Goal: Task Accomplishment & Management: Manage account settings

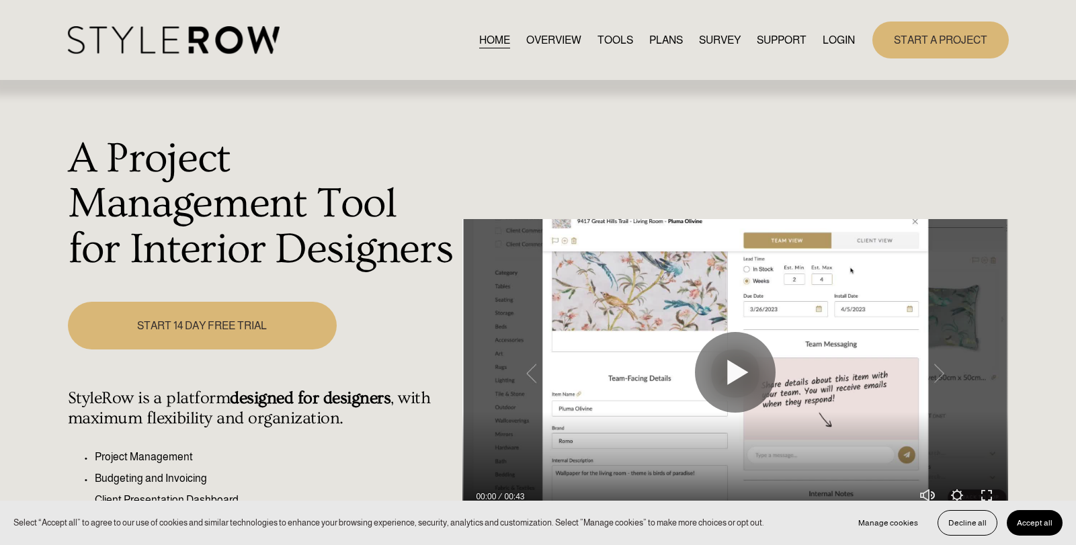
click at [833, 42] on link "LOGIN" at bounding box center [839, 40] width 32 height 18
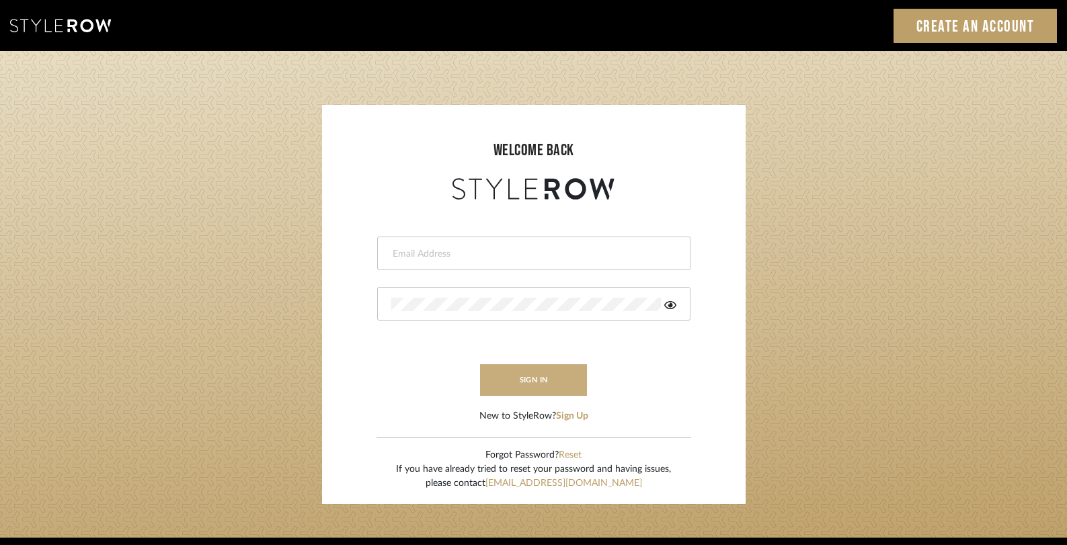
type input "gina.taterus@alairhomes.com"
click at [563, 384] on button "sign in" at bounding box center [534, 380] width 108 height 32
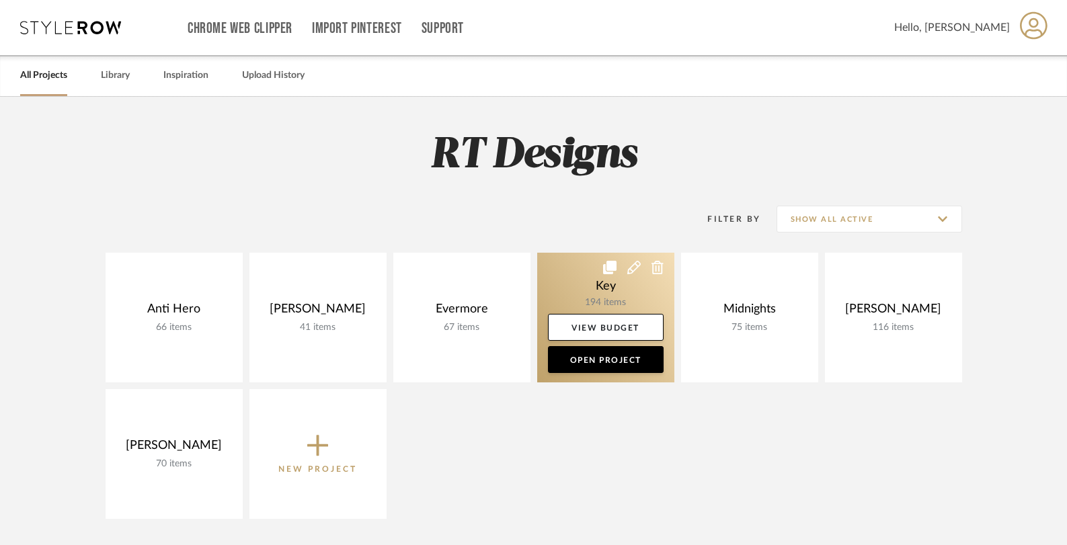
click at [608, 294] on link at bounding box center [605, 318] width 137 height 130
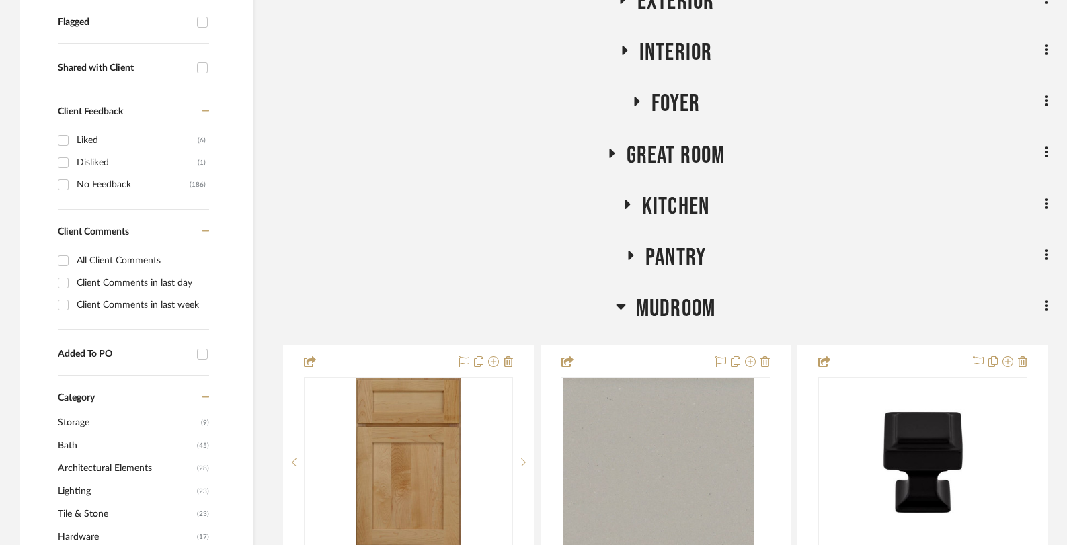
scroll to position [525, 0]
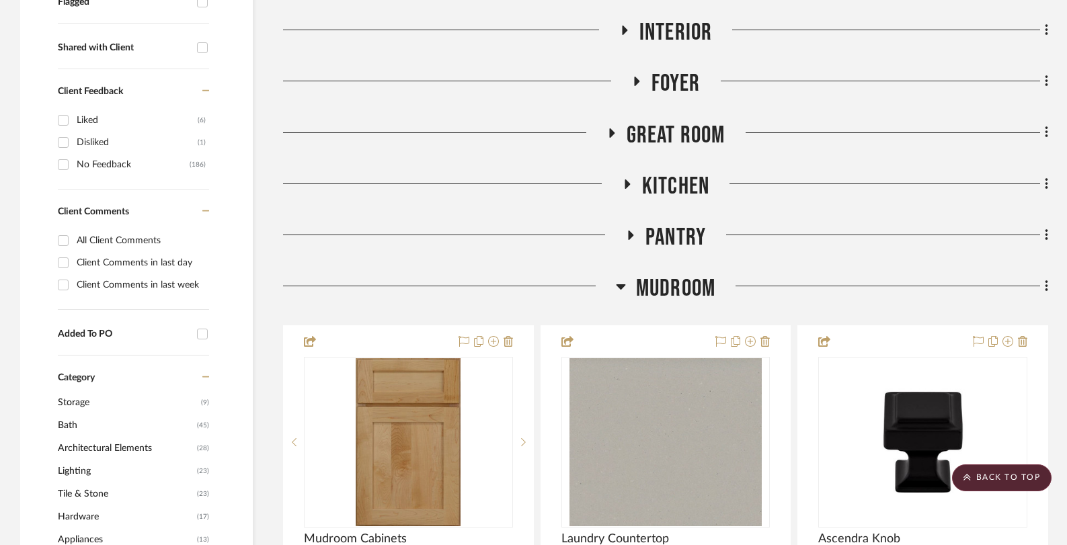
click at [609, 136] on icon at bounding box center [611, 132] width 5 height 9
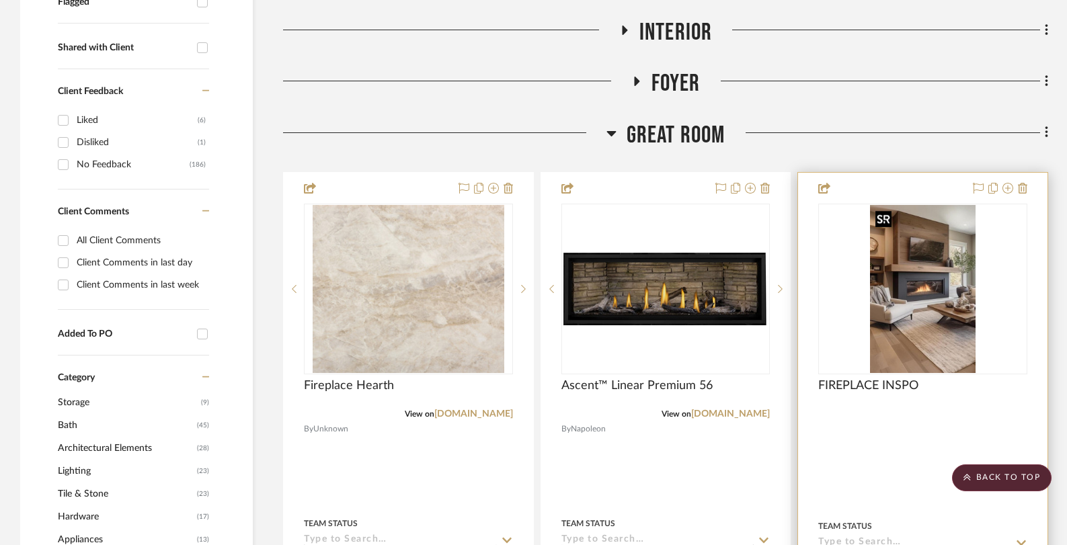
click at [941, 306] on img "0" at bounding box center [922, 289] width 105 height 168
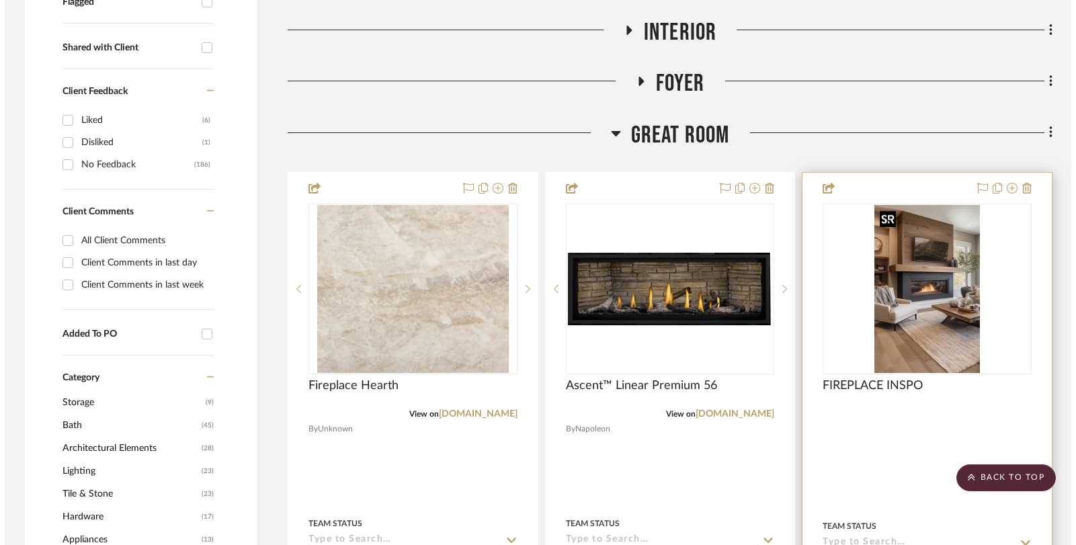
scroll to position [0, 0]
